Goal: Check status: Check status

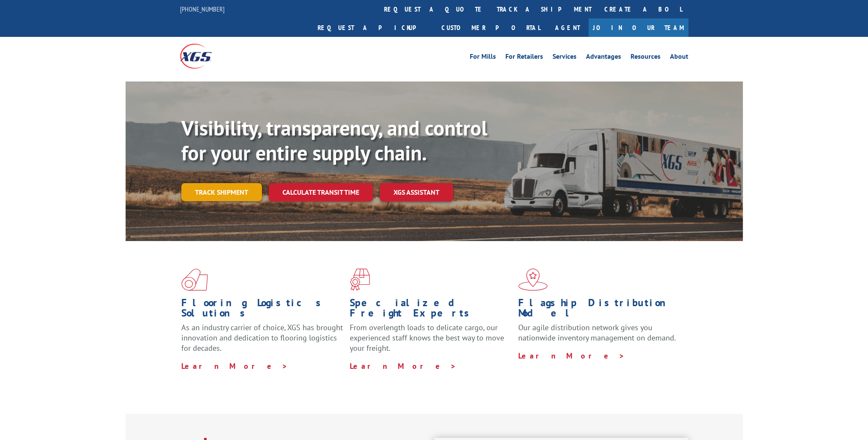
click at [225, 183] on link "Track shipment" at bounding box center [221, 192] width 81 height 18
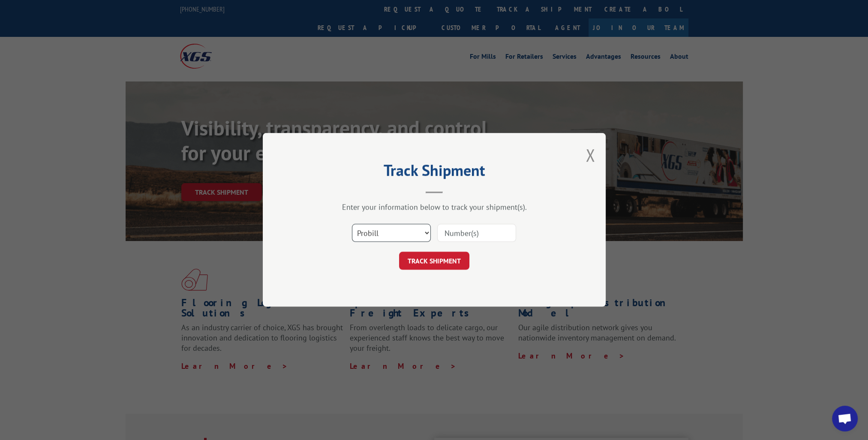
click at [399, 231] on select "Select category... Probill BOL PO" at bounding box center [391, 233] width 79 height 18
select select "bol"
click at [352, 224] on select "Select category... Probill BOL PO" at bounding box center [391, 233] width 79 height 18
click at [455, 240] on input at bounding box center [476, 233] width 79 height 18
paste input "14776392"
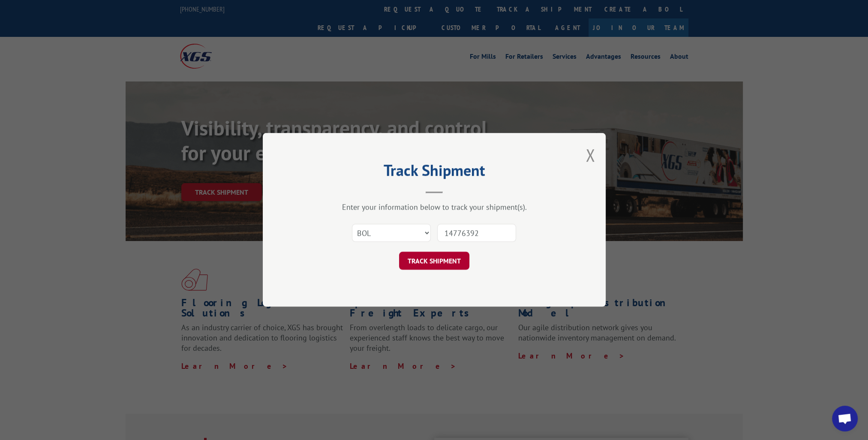
type input "14776392"
click at [451, 260] on button "TRACK SHIPMENT" at bounding box center [434, 261] width 70 height 18
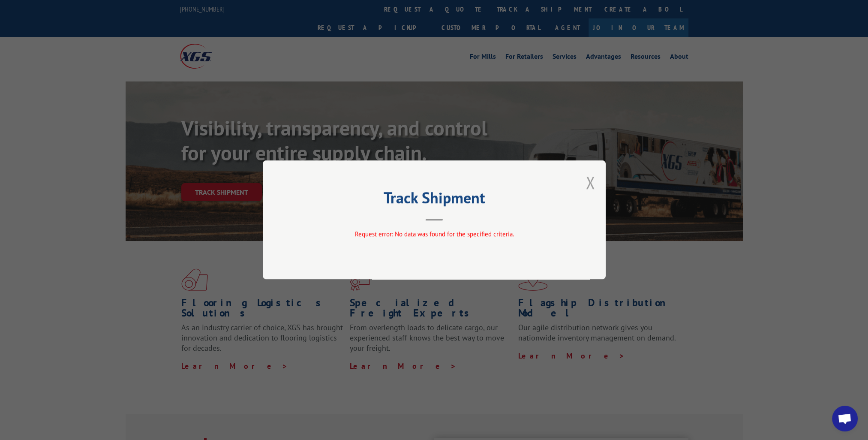
click at [588, 183] on button "Close modal" at bounding box center [590, 182] width 9 height 23
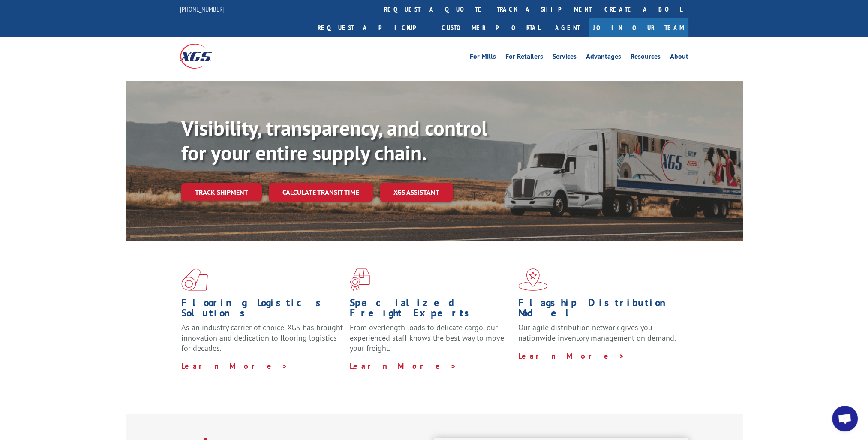
click at [720, 271] on div "Flooring Logistics Solutions As an industry carrier of choice, XGS has brought …" at bounding box center [434, 319] width 617 height 157
click at [787, 290] on div "Flooring Logistics Solutions As an industry carrier of choice, XGS has brought …" at bounding box center [434, 327] width 868 height 172
click at [830, 245] on div "Flooring Logistics Solutions As an industry carrier of choice, XGS has brought …" at bounding box center [434, 327] width 868 height 172
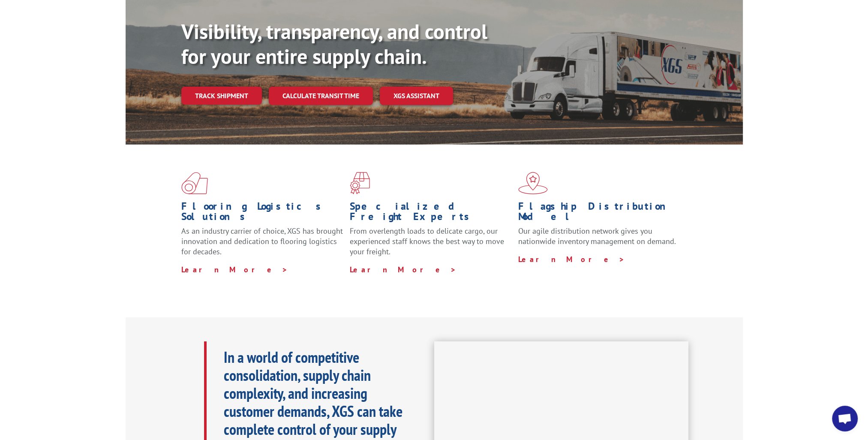
scroll to position [129, 0]
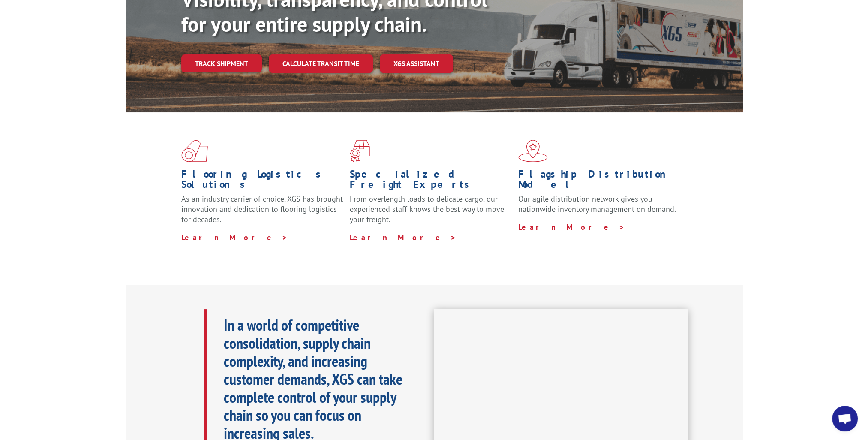
click at [775, 229] on div "Flooring Logistics Solutions As an industry carrier of choice, XGS has brought …" at bounding box center [434, 198] width 868 height 172
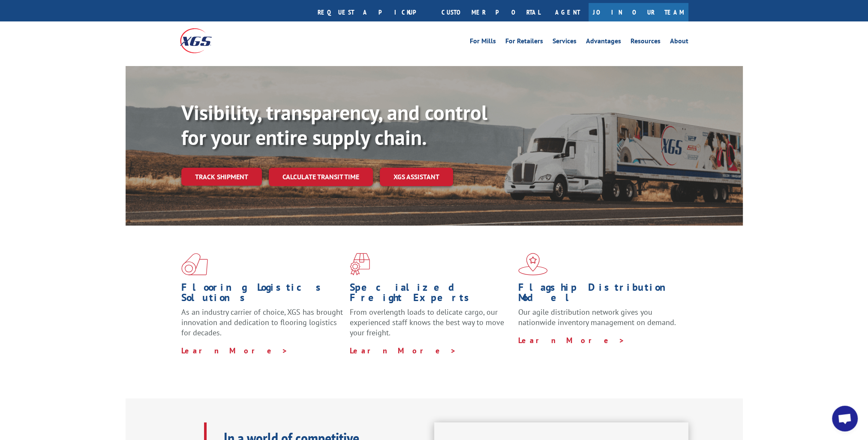
scroll to position [0, 0]
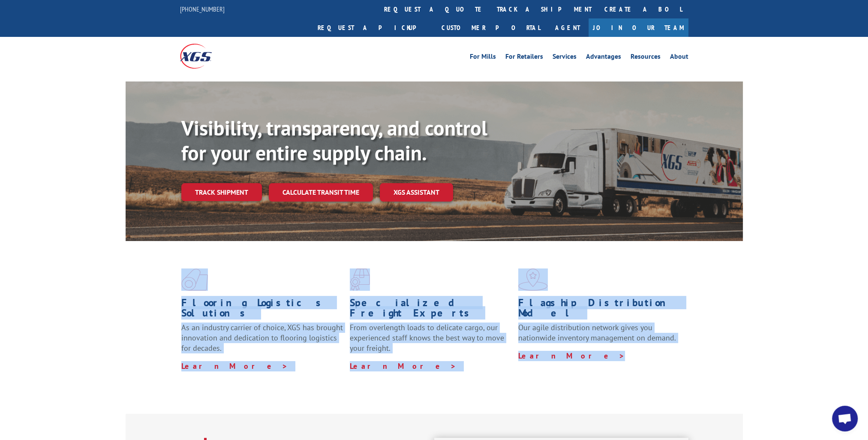
drag, startPoint x: 688, startPoint y: 343, endPoint x: 146, endPoint y: 256, distance: 548.9
click at [146, 256] on div "Flooring Logistics Solutions As an industry carrier of choice, XGS has brought …" at bounding box center [434, 319] width 617 height 157
drag, startPoint x: 146, startPoint y: 256, endPoint x: 113, endPoint y: 289, distance: 46.7
click at [113, 289] on div "Flooring Logistics Solutions As an industry carrier of choice, XGS has brought …" at bounding box center [434, 327] width 868 height 172
click at [132, 251] on div "Flooring Logistics Solutions As an industry carrier of choice, XGS has brought …" at bounding box center [434, 319] width 617 height 157
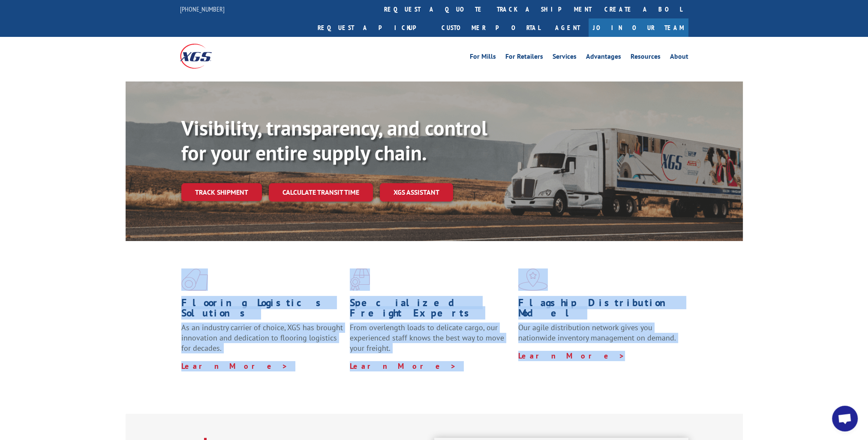
drag, startPoint x: 141, startPoint y: 235, endPoint x: 636, endPoint y: 346, distance: 507.8
click at [636, 346] on div "Flooring Logistics Solutions As an industry carrier of choice, XGS has brought …" at bounding box center [434, 319] width 617 height 157
drag, startPoint x: 636, startPoint y: 346, endPoint x: 625, endPoint y: 361, distance: 19.3
click at [629, 364] on div "Flooring Logistics Solutions As an industry carrier of choice, XGS has brought …" at bounding box center [434, 319] width 617 height 157
click at [598, 358] on div "Flooring Logistics Solutions As an industry carrier of choice, XGS has brought …" at bounding box center [434, 319] width 617 height 157
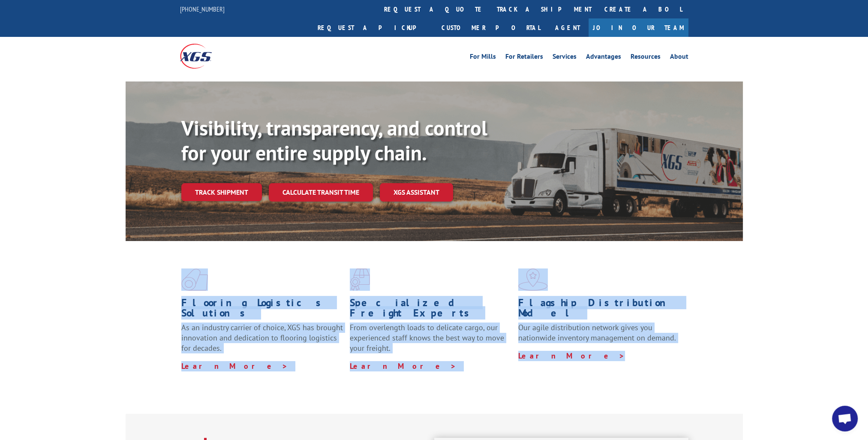
drag, startPoint x: 692, startPoint y: 347, endPoint x: 143, endPoint y: 240, distance: 559.6
click at [143, 241] on div "Flooring Logistics Solutions As an industry carrier of choice, XGS has brought …" at bounding box center [434, 319] width 617 height 157
drag, startPoint x: 143, startPoint y: 240, endPoint x: 93, endPoint y: 292, distance: 72.5
click at [93, 292] on div "Flooring Logistics Solutions As an industry carrier of choice, XGS has brought …" at bounding box center [434, 327] width 868 height 172
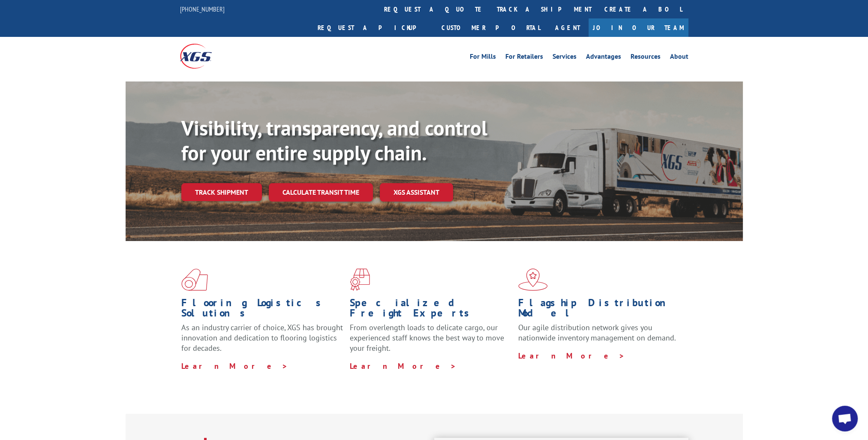
click at [750, 292] on div "Flooring Logistics Solutions As an industry carrier of choice, XGS has brought …" at bounding box center [434, 327] width 868 height 172
click at [741, 349] on div "Flooring Logistics Solutions As an industry carrier of choice, XGS has brought …" at bounding box center [434, 319] width 617 height 157
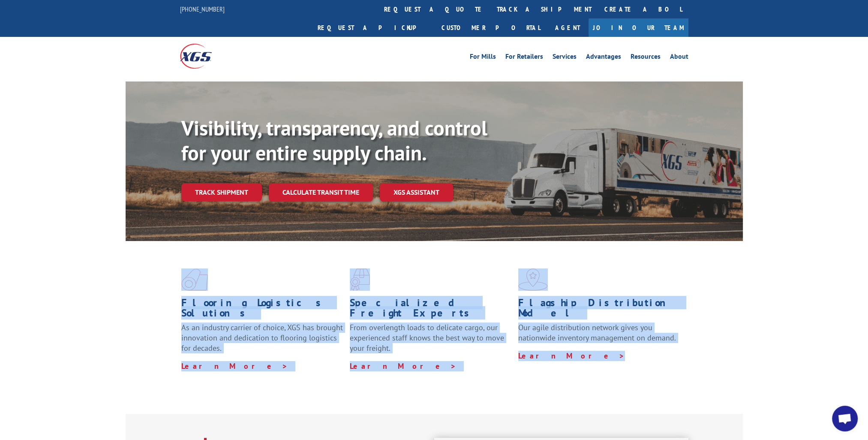
drag, startPoint x: 742, startPoint y: 356, endPoint x: 48, endPoint y: 246, distance: 702.4
click at [48, 246] on div "Flooring Logistics Solutions As an industry carrier of choice, XGS has brought …" at bounding box center [434, 327] width 868 height 172
drag, startPoint x: 48, startPoint y: 246, endPoint x: 59, endPoint y: 298, distance: 53.4
click at [58, 298] on div "Flooring Logistics Solutions As an industry carrier of choice, XGS has brought …" at bounding box center [434, 327] width 868 height 172
click at [115, 309] on div "Flooring Logistics Solutions As an industry carrier of choice, XGS has brought …" at bounding box center [434, 327] width 868 height 172
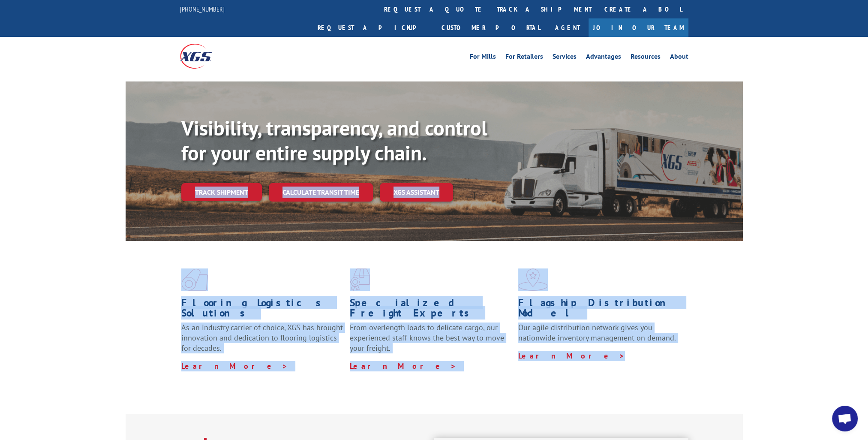
drag, startPoint x: 729, startPoint y: 356, endPoint x: -2, endPoint y: 236, distance: 740.4
click at [141, 338] on div "Flooring Logistics Solutions As an industry carrier of choice, XGS has brought …" at bounding box center [434, 319] width 617 height 157
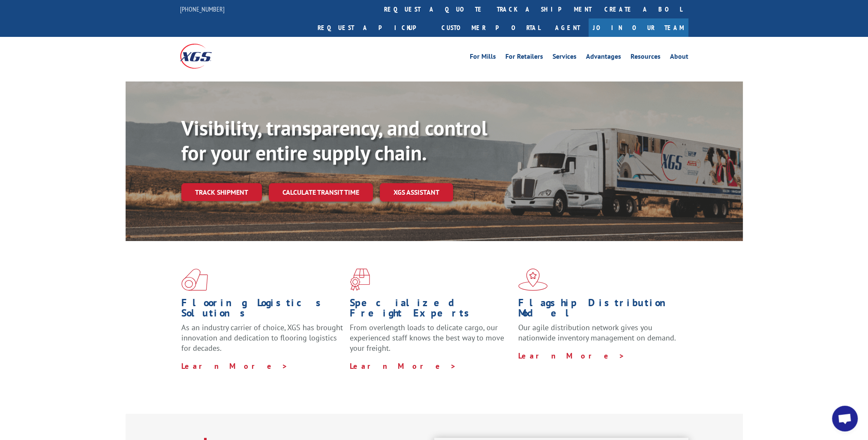
click at [266, 361] on div "Flooring Logistics Solutions As an industry carrier of choice, XGS has brought …" at bounding box center [434, 319] width 617 height 157
click at [739, 347] on div "Flooring Logistics Solutions As an industry carrier of choice, XGS has brought …" at bounding box center [434, 319] width 617 height 157
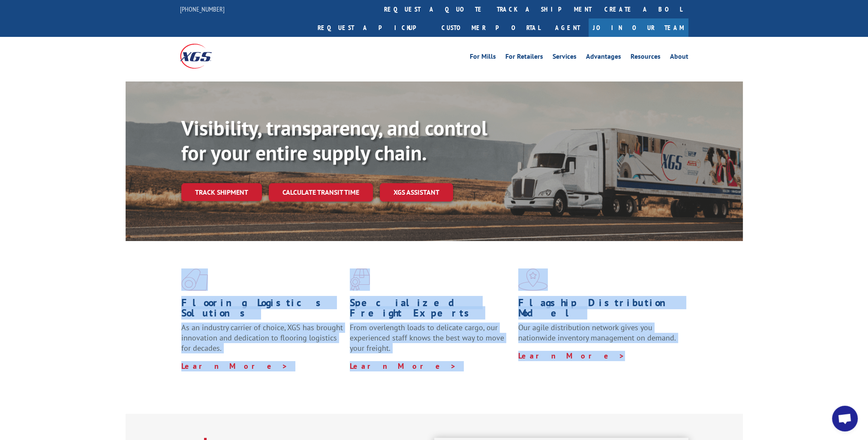
drag, startPoint x: 542, startPoint y: 346, endPoint x: 109, endPoint y: 262, distance: 441.0
click at [109, 262] on div "Flooring Logistics Solutions As an industry carrier of choice, XGS has brought …" at bounding box center [434, 327] width 868 height 172
drag, startPoint x: 109, startPoint y: 262, endPoint x: 83, endPoint y: 270, distance: 27.1
click at [83, 270] on div "Flooring Logistics Solutions As an industry carrier of choice, XGS has brought …" at bounding box center [434, 327] width 868 height 172
click at [744, 304] on div "Flooring Logistics Solutions As an industry carrier of choice, XGS has brought …" at bounding box center [434, 327] width 868 height 172
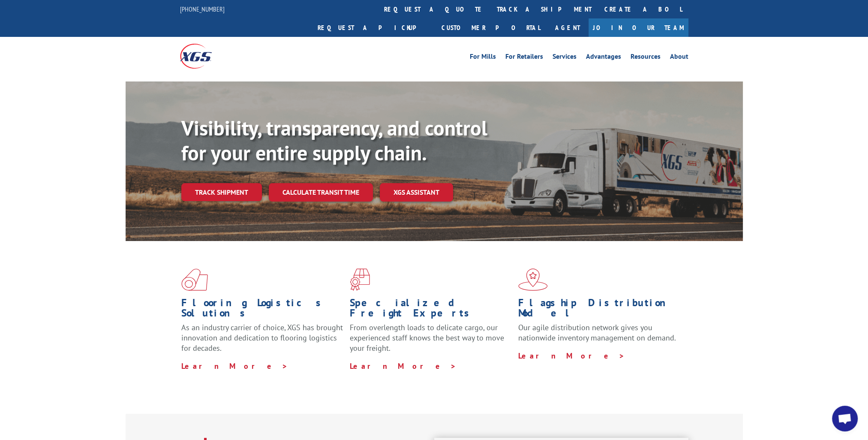
click at [825, 286] on div "Flooring Logistics Solutions As an industry carrier of choice, XGS has brought …" at bounding box center [434, 327] width 868 height 172
click at [772, 332] on div "Flooring Logistics Solutions As an industry carrier of choice, XGS has brought …" at bounding box center [434, 327] width 868 height 172
click at [783, 290] on div "Flooring Logistics Solutions As an industry carrier of choice, XGS has brought …" at bounding box center [434, 327] width 868 height 172
